Goal: Task Accomplishment & Management: Complete application form

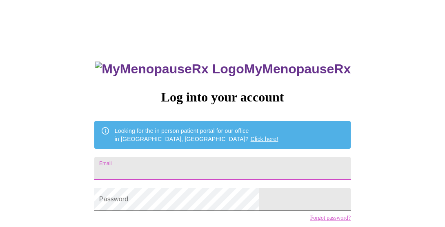
scroll to position [60, 0]
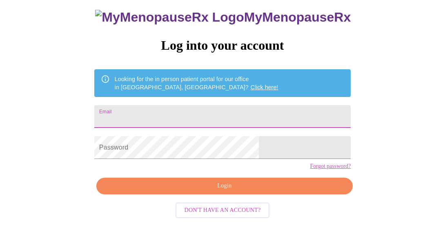
type input "[EMAIL_ADDRESS][DOMAIN_NAME]"
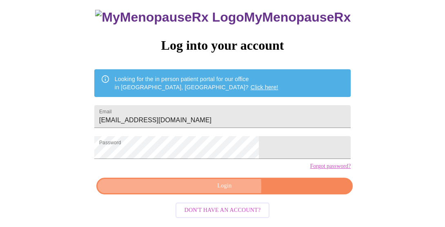
click at [176, 191] on span "Login" at bounding box center [224, 186] width 237 height 10
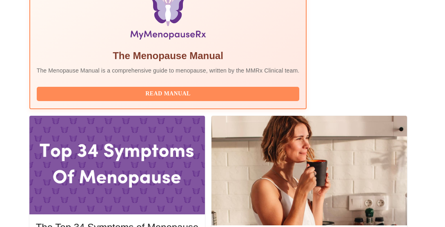
scroll to position [292, 0]
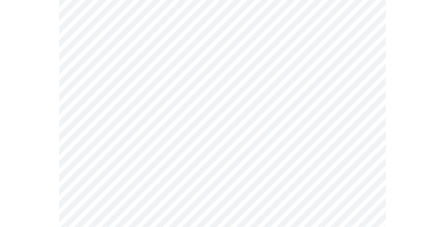
scroll to position [141, 0]
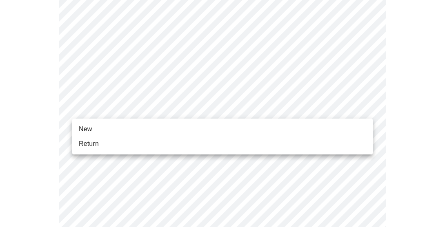
click at [88, 147] on span "Return" at bounding box center [89, 144] width 20 height 10
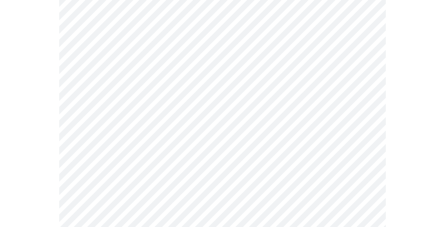
scroll to position [0, 0]
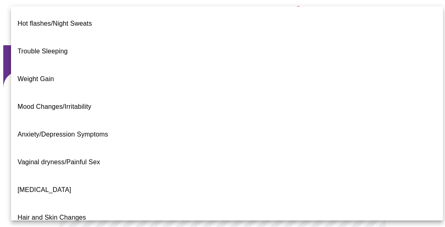
scroll to position [197, 0]
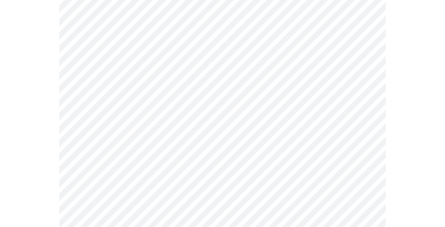
scroll to position [150, 0]
click at [239, 115] on body "MyMenopauseRx Appointments Messaging Labs 2 Uploads Medications Community Refer…" at bounding box center [222, 101] width 438 height 496
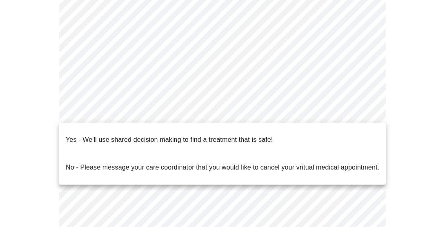
click at [317, 99] on div at bounding box center [222, 113] width 445 height 227
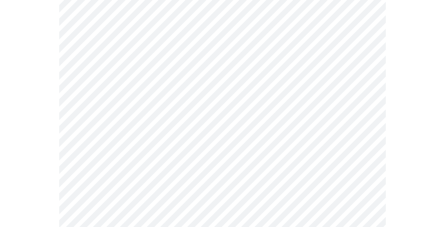
click at [314, 112] on body "MyMenopauseRx Appointments Messaging Labs 2 Uploads Medications Community Refer…" at bounding box center [222, 101] width 438 height 496
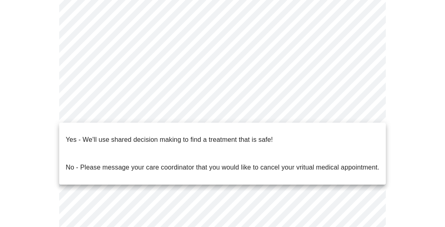
click at [262, 135] on p "Yes - We'll use shared decision making to find a treatment that is safe!" at bounding box center [169, 140] width 207 height 10
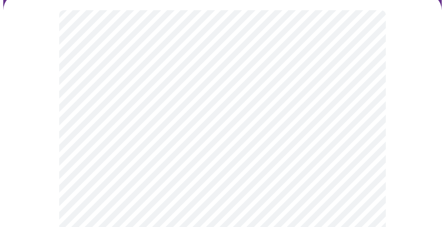
scroll to position [95, 0]
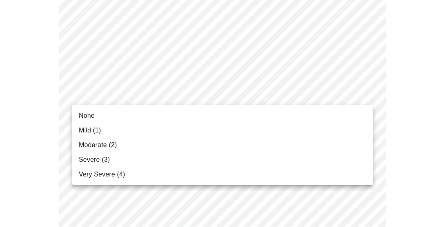
click at [180, 118] on li "None" at bounding box center [222, 115] width 300 height 15
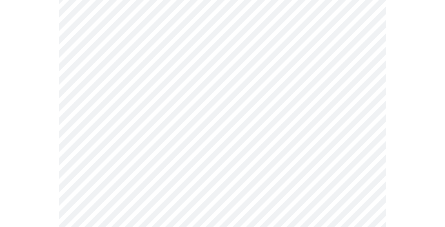
scroll to position [158, 0]
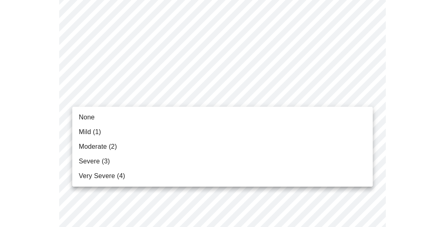
click at [158, 117] on li "None" at bounding box center [222, 117] width 300 height 15
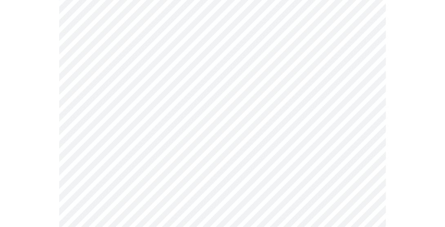
scroll to position [216, 0]
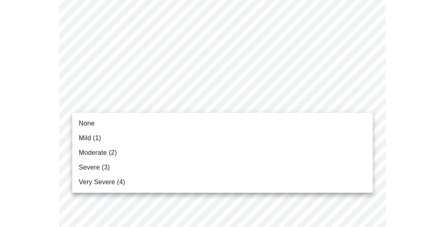
click at [148, 117] on li "None" at bounding box center [222, 123] width 300 height 15
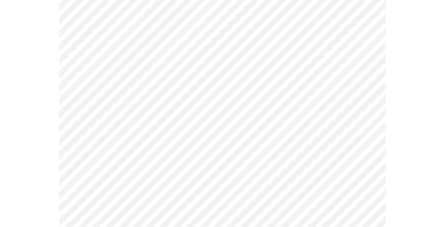
scroll to position [270, 0]
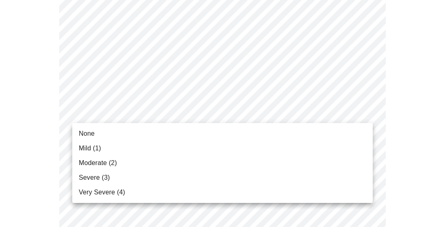
click at [104, 132] on li "None" at bounding box center [222, 133] width 300 height 15
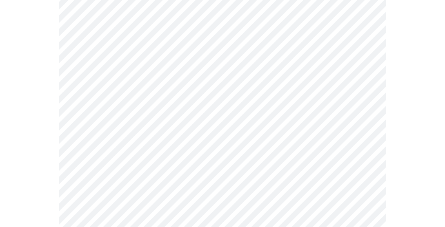
scroll to position [272, 0]
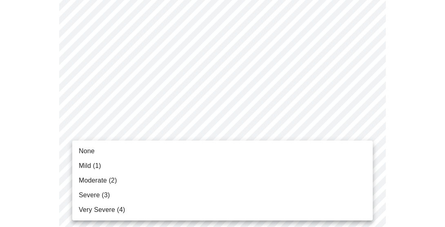
click at [90, 151] on span "None" at bounding box center [87, 151] width 16 height 10
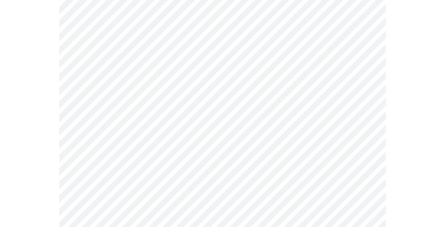
scroll to position [393, 0]
click at [112, 99] on body "MyMenopauseRx Appointments Messaging Labs 2 Uploads Medications Community Refer…" at bounding box center [222, 129] width 438 height 1039
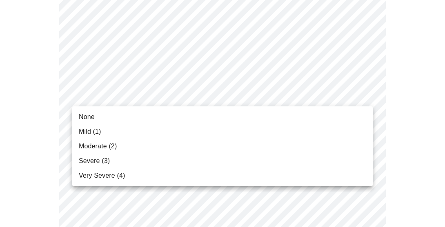
click at [99, 115] on li "None" at bounding box center [222, 117] width 300 height 15
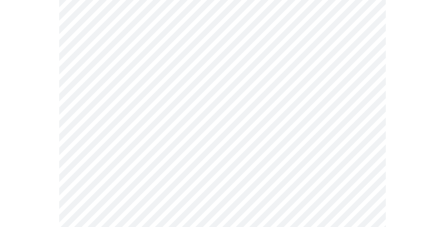
scroll to position [453, 0]
click at [110, 103] on body "MyMenopauseRx Appointments Messaging Labs 2 Uploads Medications Community Refer…" at bounding box center [222, 63] width 438 height 1027
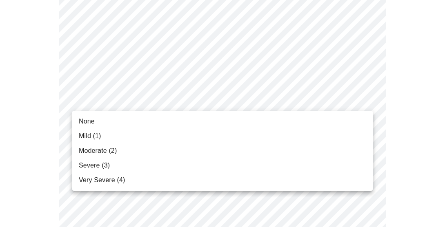
click at [85, 122] on span "None" at bounding box center [87, 122] width 16 height 10
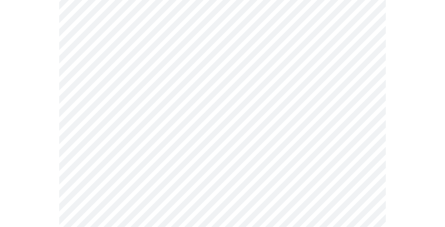
scroll to position [501, 0]
click at [95, 121] on body "MyMenopauseRx Appointments Messaging Labs 2 Uploads Medications Community Refer…" at bounding box center [222, 10] width 438 height 1016
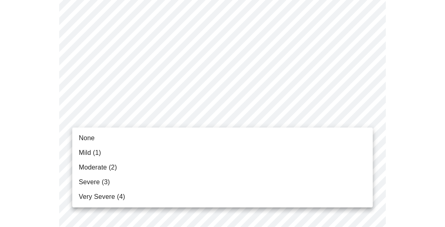
click at [87, 154] on span "Mild (1)" at bounding box center [90, 153] width 22 height 10
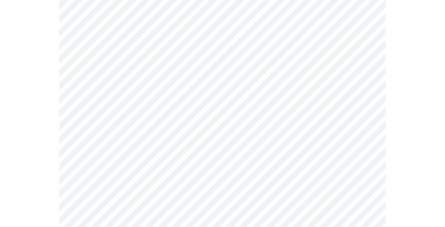
scroll to position [588, 0]
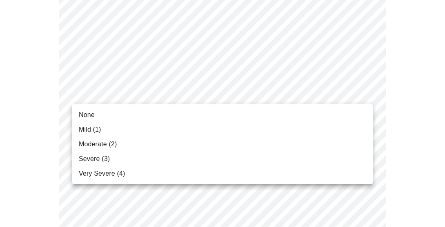
click at [123, 118] on li "None" at bounding box center [222, 115] width 300 height 15
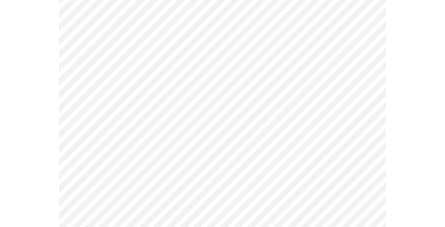
scroll to position [628, 0]
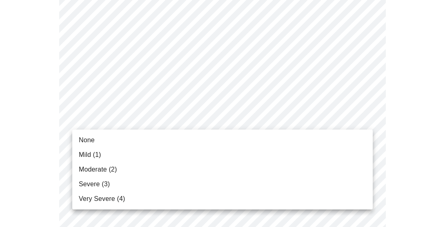
click at [91, 153] on span "Mild (1)" at bounding box center [90, 155] width 22 height 10
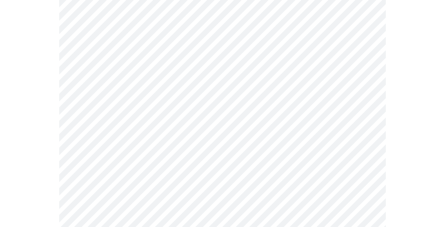
scroll to position [703, 0]
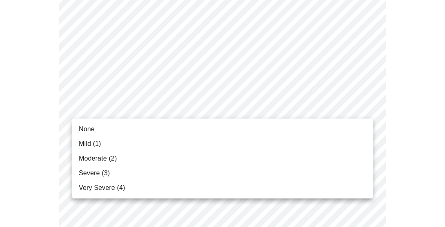
click at [112, 126] on li "None" at bounding box center [222, 129] width 300 height 15
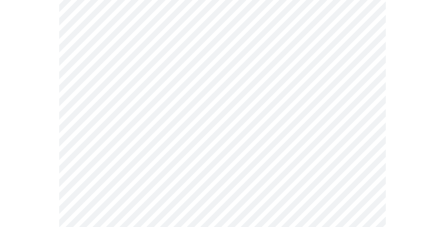
scroll to position [394, 0]
click at [257, 119] on body "MyMenopauseRx Appointments Messaging Labs 2 Uploads Medications Community Refer…" at bounding box center [222, 17] width 438 height 816
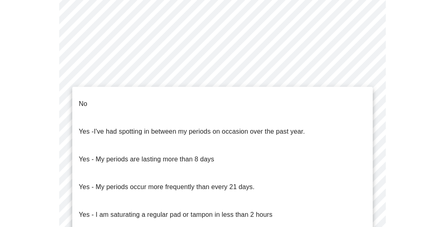
click at [189, 96] on li "No" at bounding box center [222, 104] width 300 height 28
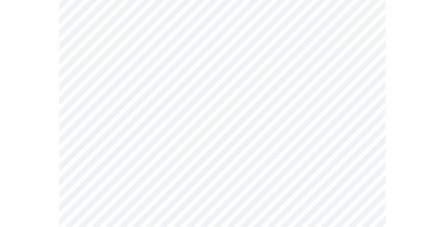
scroll to position [503, 0]
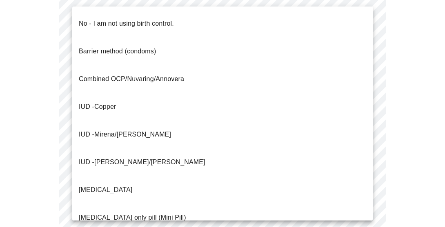
click at [181, 23] on li "No - I am not using birth control." at bounding box center [222, 24] width 300 height 28
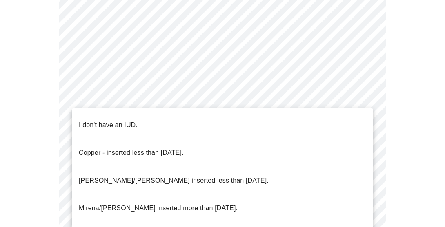
click at [183, 130] on li "I don't have an IUD." at bounding box center [222, 125] width 300 height 28
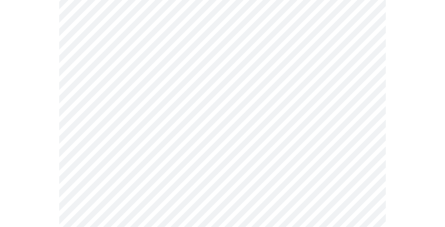
scroll to position [540, 0]
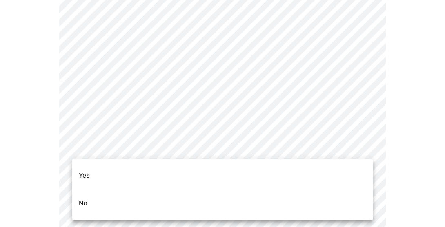
click at [128, 168] on li "Yes" at bounding box center [222, 176] width 300 height 28
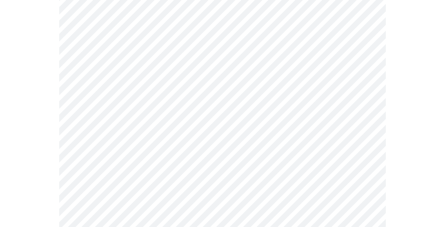
scroll to position [162, 0]
click at [209, 129] on body "MyMenopauseRx Appointments Messaging Labs 2 Uploads Medications Community Refer…" at bounding box center [222, 148] width 438 height 614
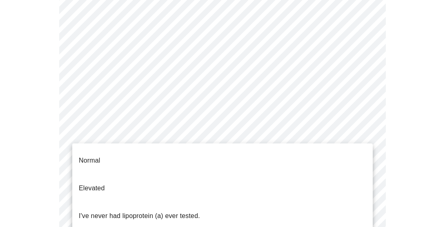
click at [150, 211] on p "I've never had lipoprotein (a) ever tested." at bounding box center [139, 216] width 121 height 10
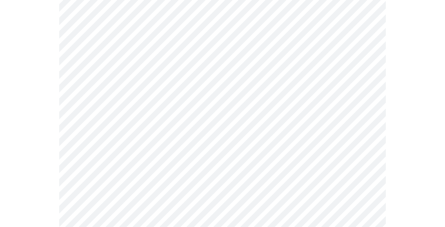
scroll to position [2150, 0]
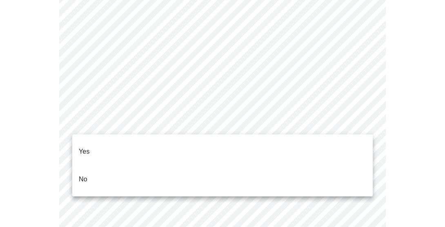
click at [149, 167] on li "No" at bounding box center [222, 180] width 300 height 28
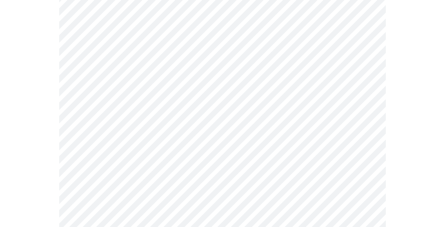
scroll to position [652, 0]
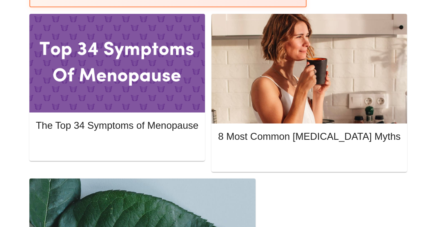
scroll to position [316, 0]
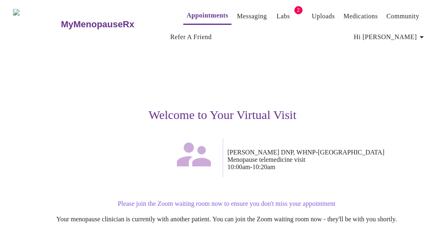
scroll to position [113, 0]
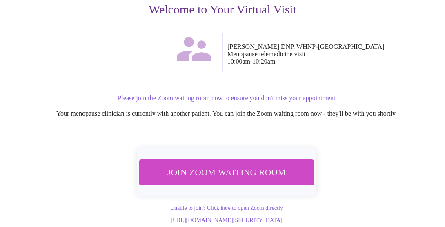
click at [223, 166] on span "Join Zoom Waiting Room" at bounding box center [226, 172] width 153 height 15
